Goal: Task Accomplishment & Management: Complete application form

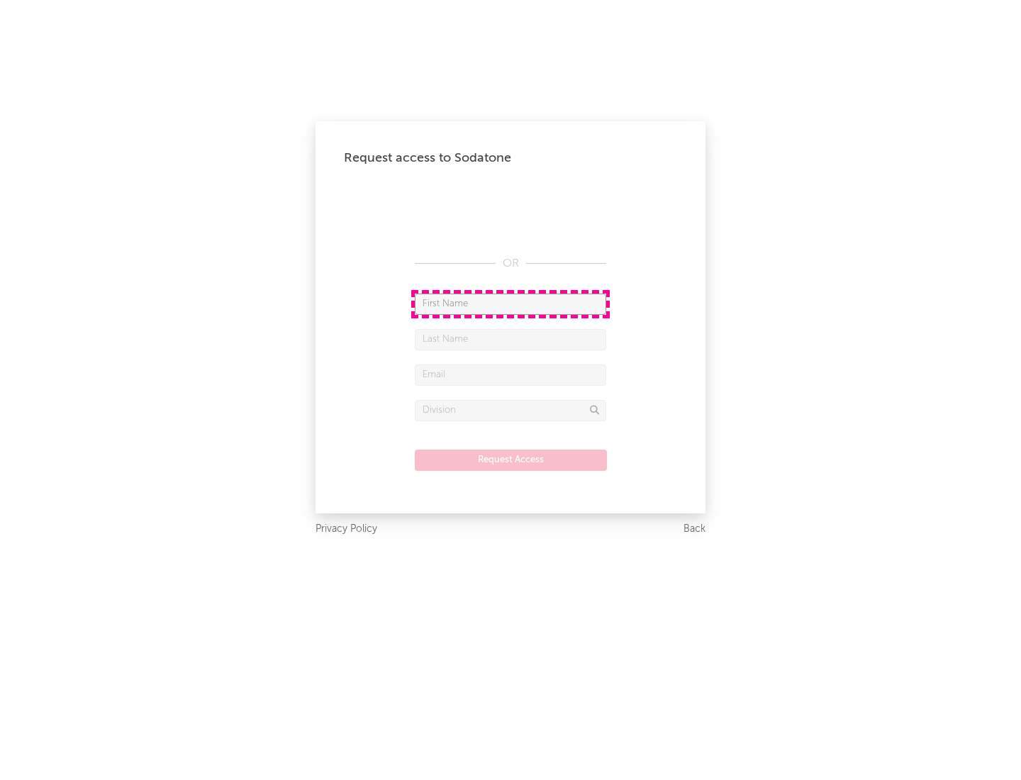
click at [510, 303] on input "text" at bounding box center [510, 303] width 191 height 21
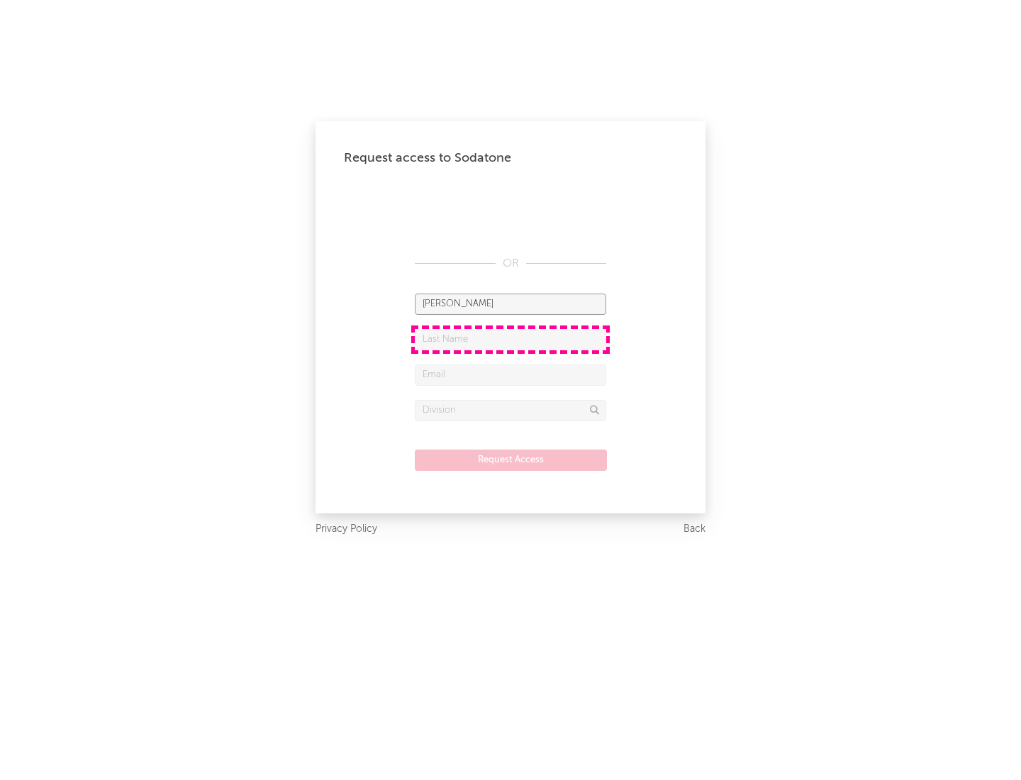
type input "[PERSON_NAME]"
click at [510, 339] on input "text" at bounding box center [510, 339] width 191 height 21
type input "[PERSON_NAME]"
click at [510, 374] on input "text" at bounding box center [510, 374] width 191 height 21
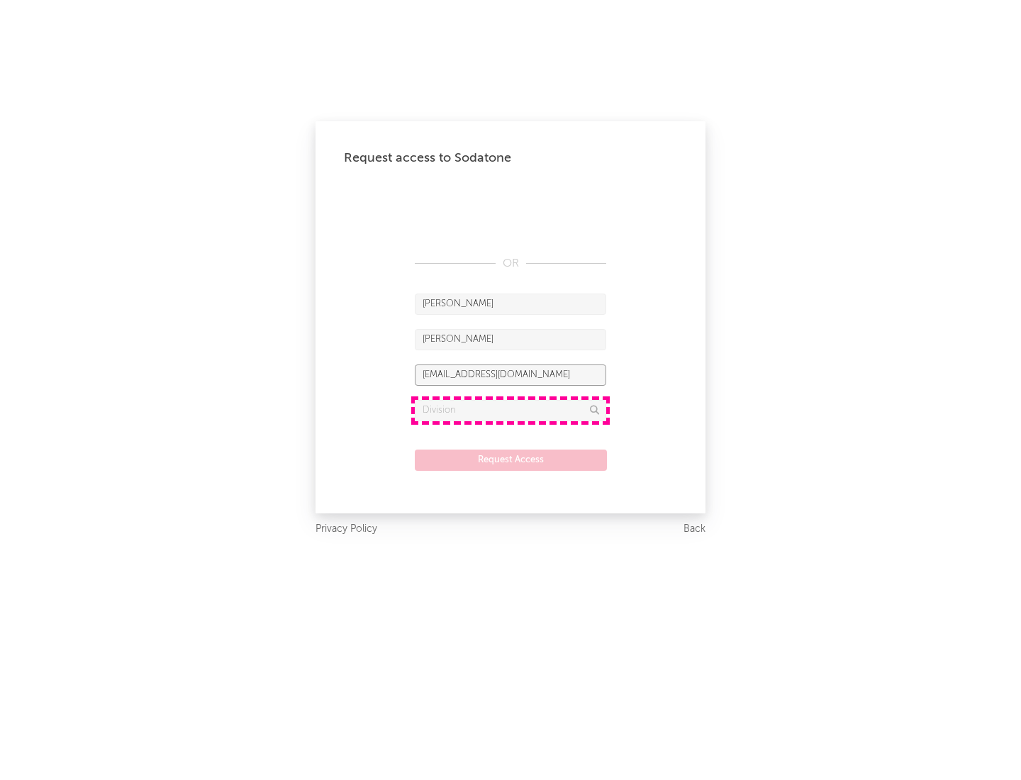
type input "[EMAIL_ADDRESS][DOMAIN_NAME]"
click at [510, 410] on input "text" at bounding box center [510, 410] width 191 height 21
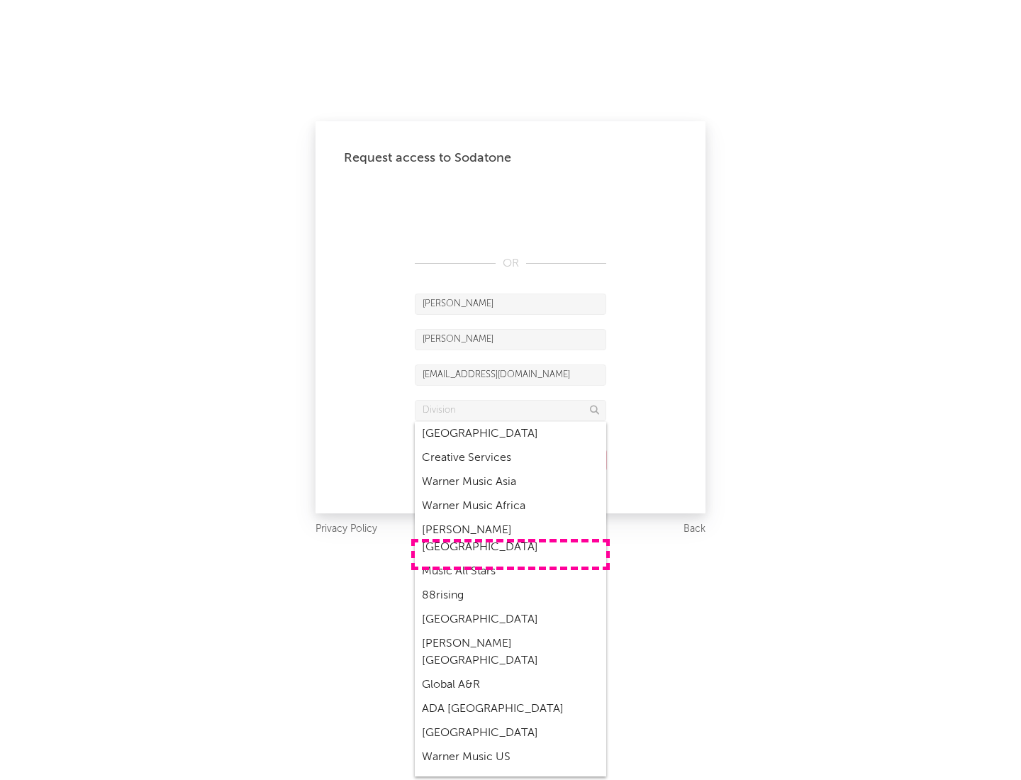
click at [510, 559] on div "Music All Stars" at bounding box center [510, 571] width 191 height 24
type input "Music All Stars"
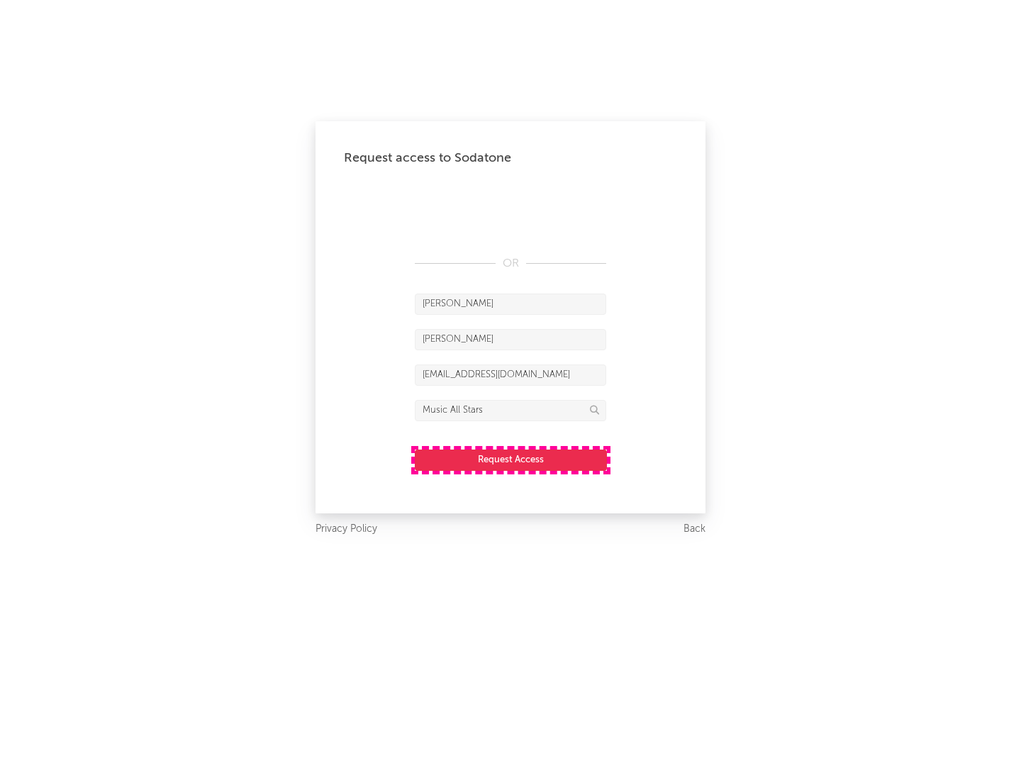
click at [510, 459] on button "Request Access" at bounding box center [511, 459] width 192 height 21
